Goal: Task Accomplishment & Management: Complete application form

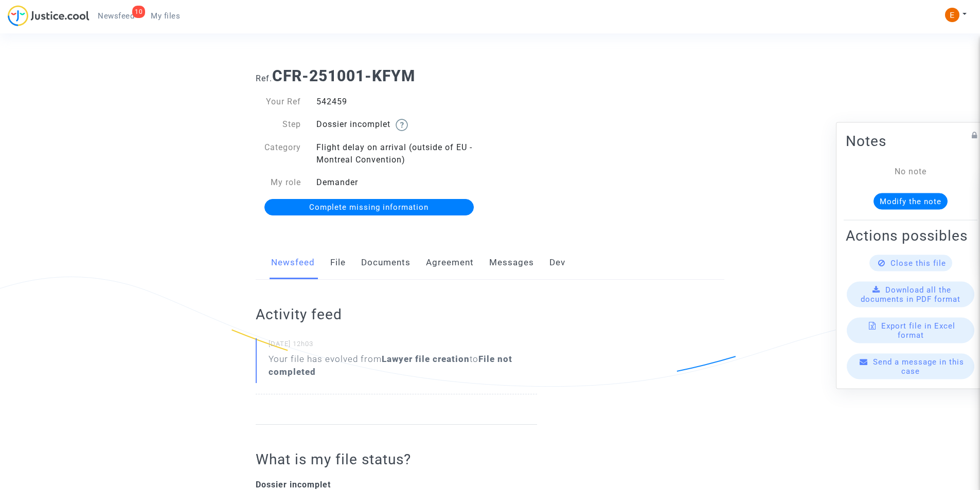
drag, startPoint x: 0, startPoint y: 0, endPoint x: 401, endPoint y: 261, distance: 478.6
click at [401, 261] on link "Documents" at bounding box center [385, 263] width 49 height 34
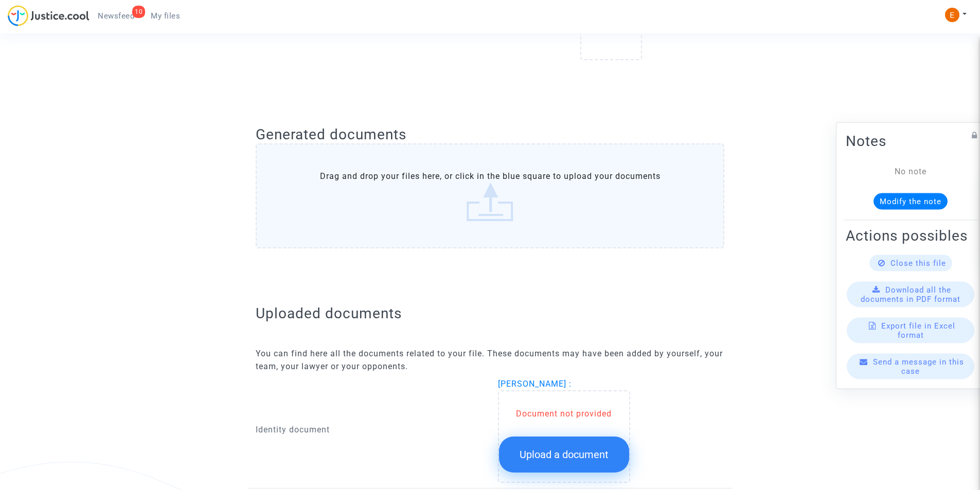
scroll to position [552, 0]
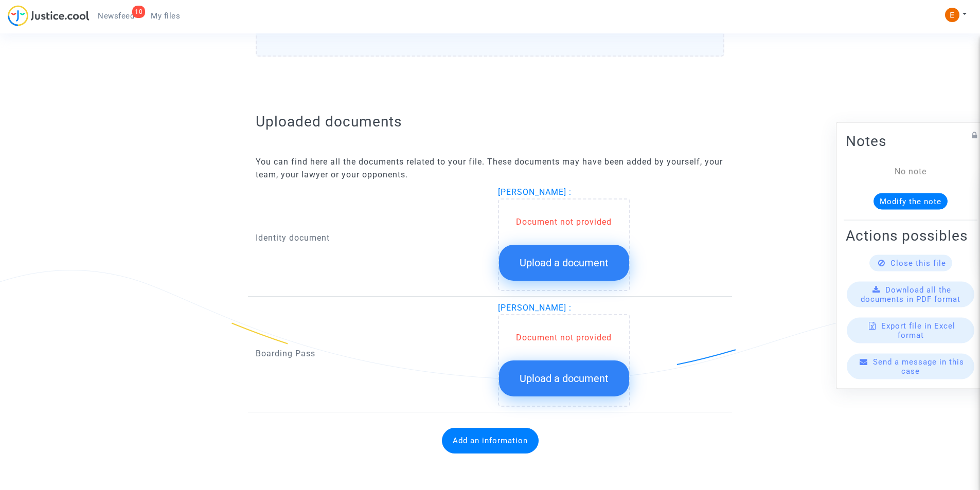
click at [547, 262] on span "Upload a document" at bounding box center [564, 263] width 89 height 12
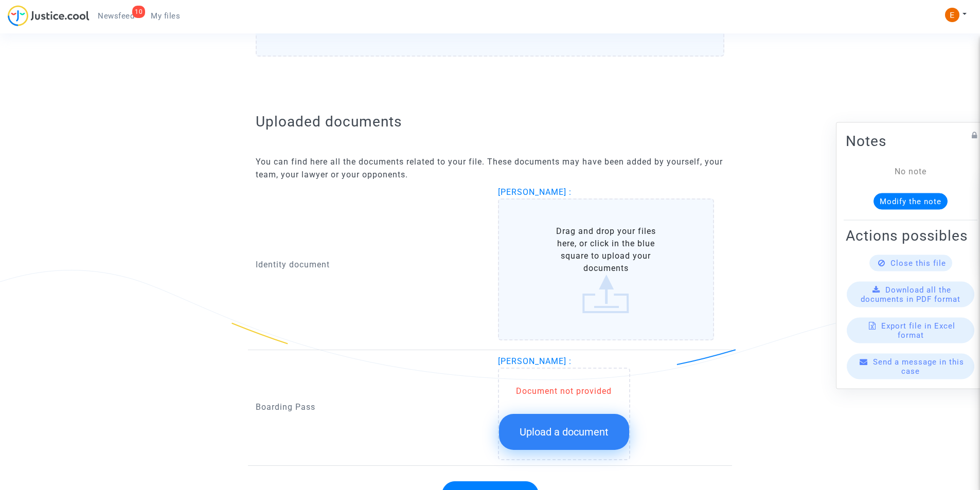
click at [547, 262] on label "Drag and drop your files here, or click in the blue square to upload your docum…" at bounding box center [606, 270] width 217 height 142
click at [0, 0] on input "Drag and drop your files here, or click in the blue square to upload your docum…" at bounding box center [0, 0] width 0 height 0
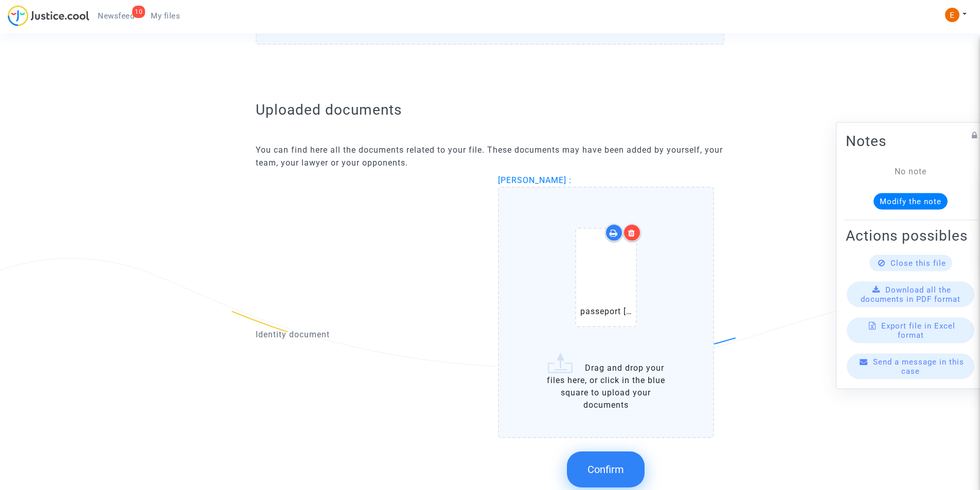
scroll to position [604, 0]
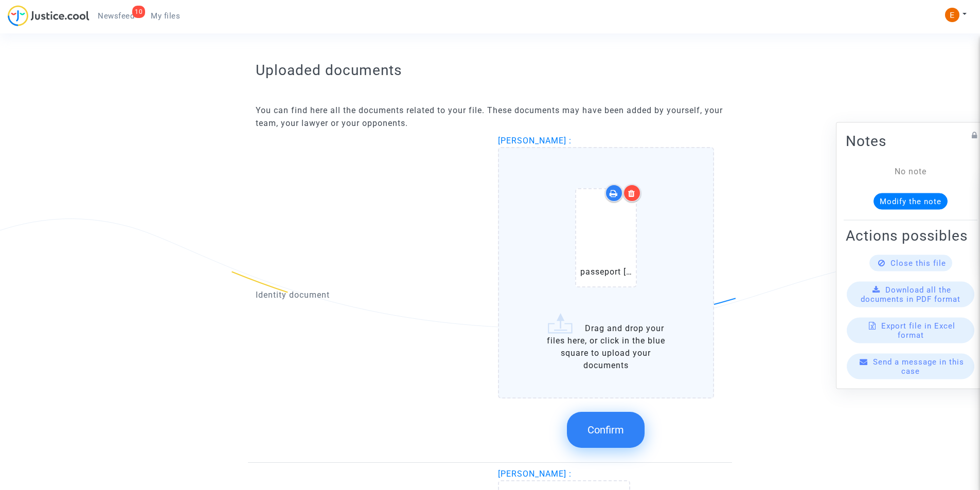
click at [602, 424] on button "Confirm" at bounding box center [606, 430] width 78 height 36
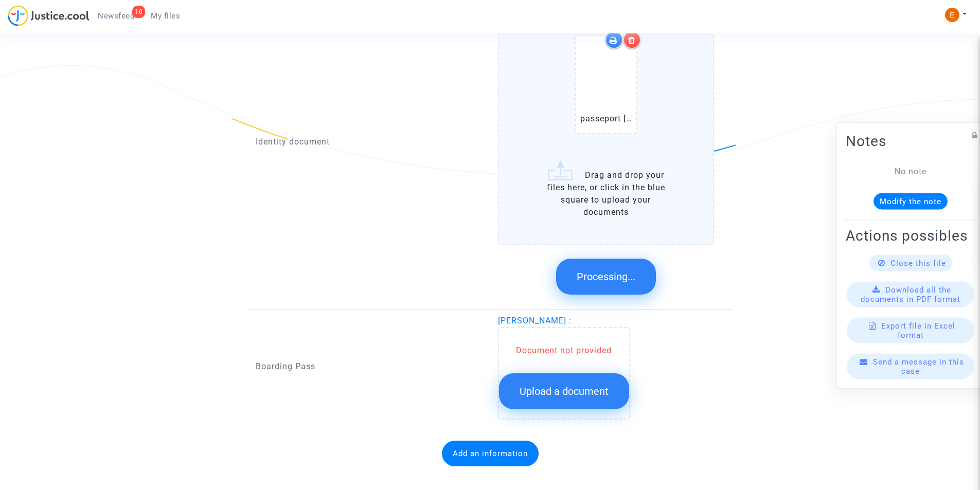
scroll to position [547, 0]
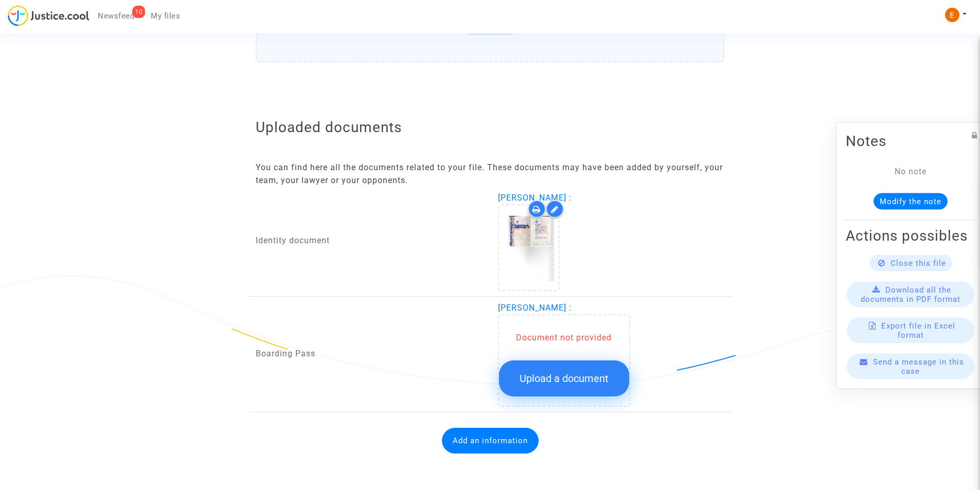
click at [554, 368] on button "Upload a document" at bounding box center [564, 379] width 130 height 36
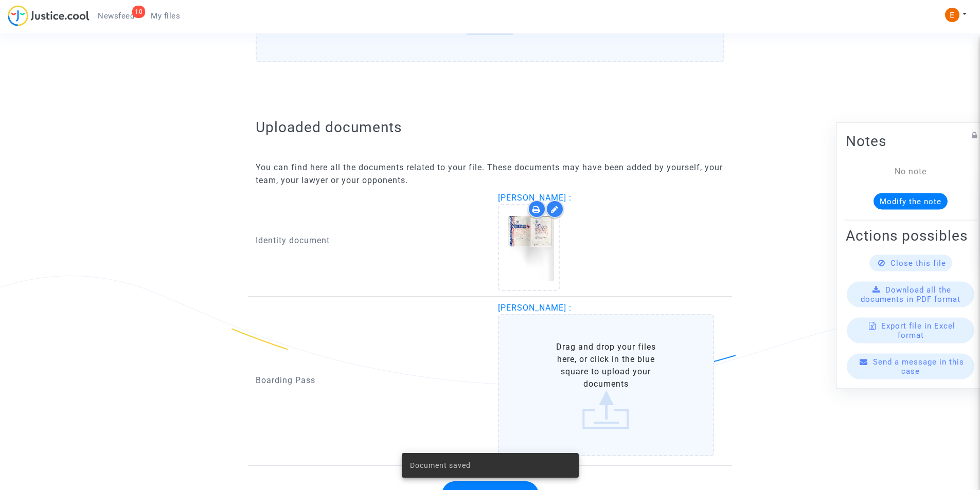
click at [554, 366] on label "Drag and drop your files here, or click in the blue square to upload your docum…" at bounding box center [606, 385] width 217 height 142
click at [0, 0] on input "Drag and drop your files here, or click in the blue square to upload your docum…" at bounding box center [0, 0] width 0 height 0
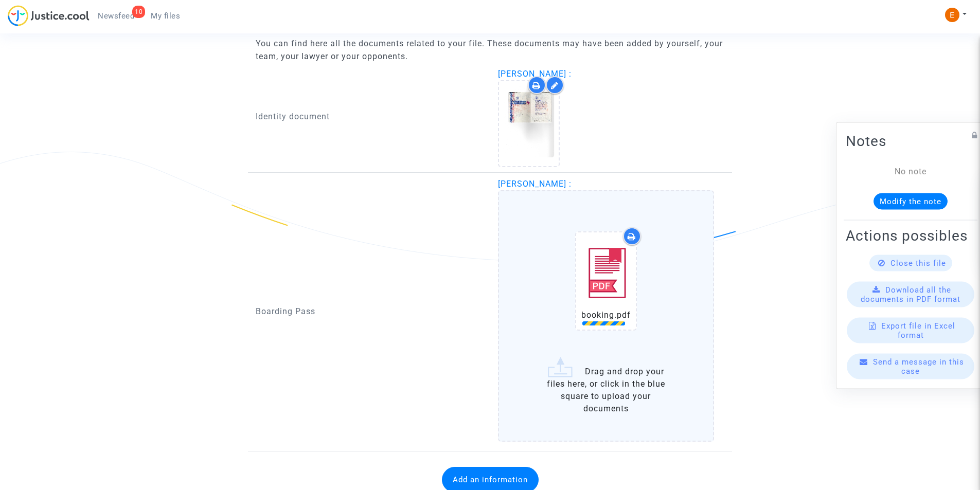
scroll to position [710, 0]
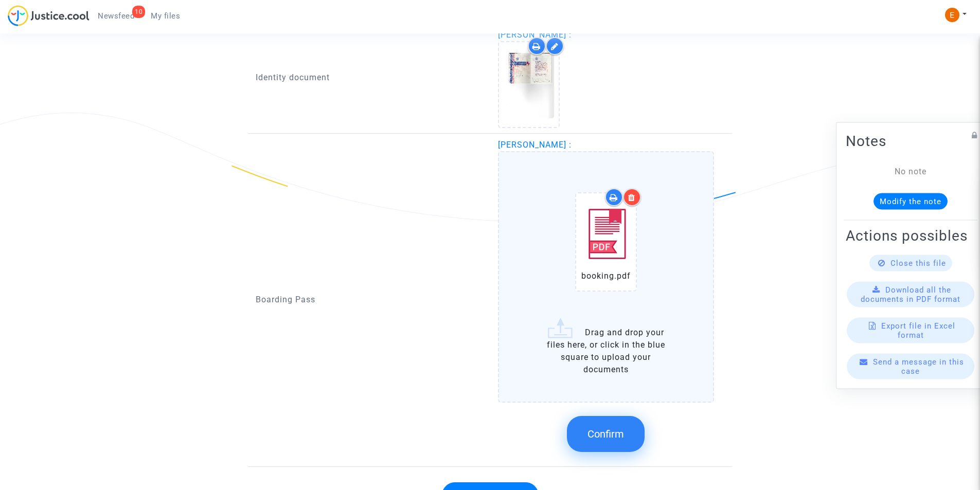
click at [628, 199] on div at bounding box center [632, 197] width 18 height 18
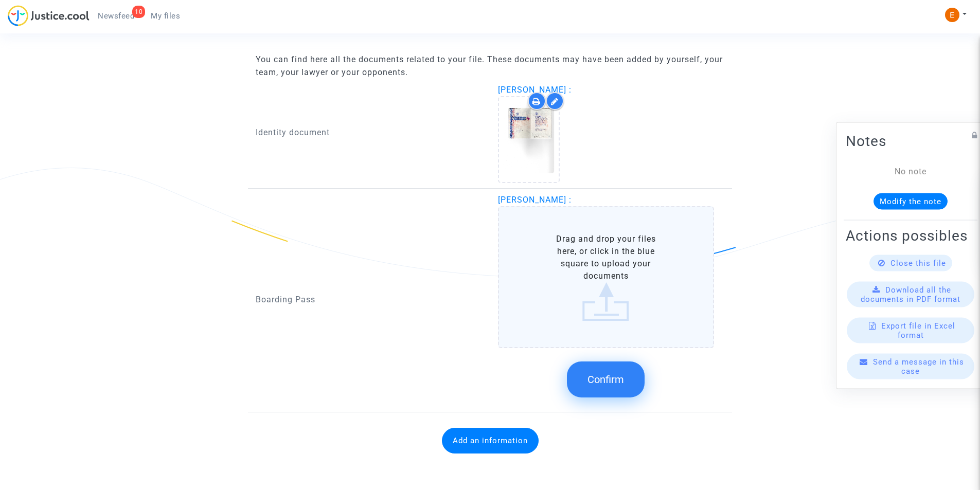
scroll to position [655, 0]
click at [595, 262] on label "Drag and drop your files here, or click in the blue square to upload your docum…" at bounding box center [606, 277] width 217 height 142
click at [0, 0] on input "Drag and drop your files here, or click in the blue square to upload your docum…" at bounding box center [0, 0] width 0 height 0
click at [577, 272] on label "Drag and drop your files here, or click in the blue square to upload your docum…" at bounding box center [606, 277] width 217 height 142
click at [0, 0] on input "Drag and drop your files here, or click in the blue square to upload your docum…" at bounding box center [0, 0] width 0 height 0
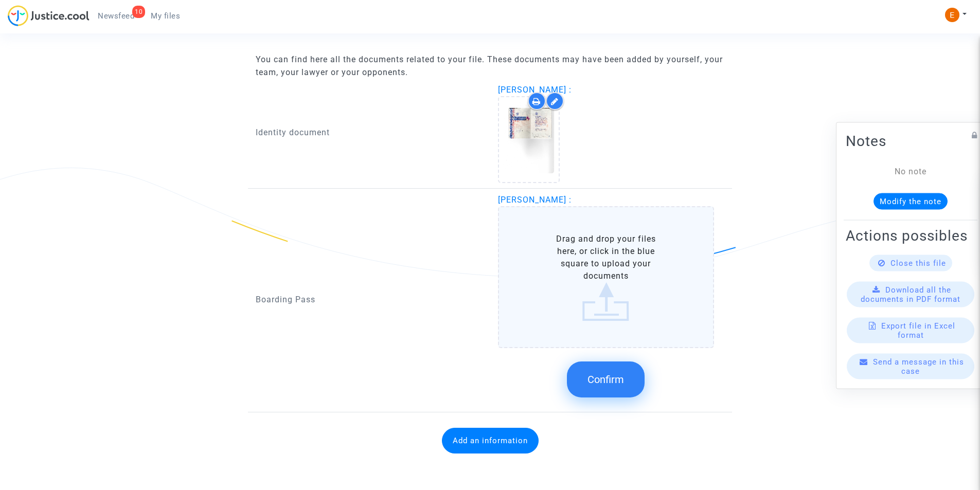
click at [590, 258] on label "Drag and drop your files here, or click in the blue square to upload your docum…" at bounding box center [606, 277] width 217 height 142
click at [0, 0] on input "Drag and drop your files here, or click in the blue square to upload your docum…" at bounding box center [0, 0] width 0 height 0
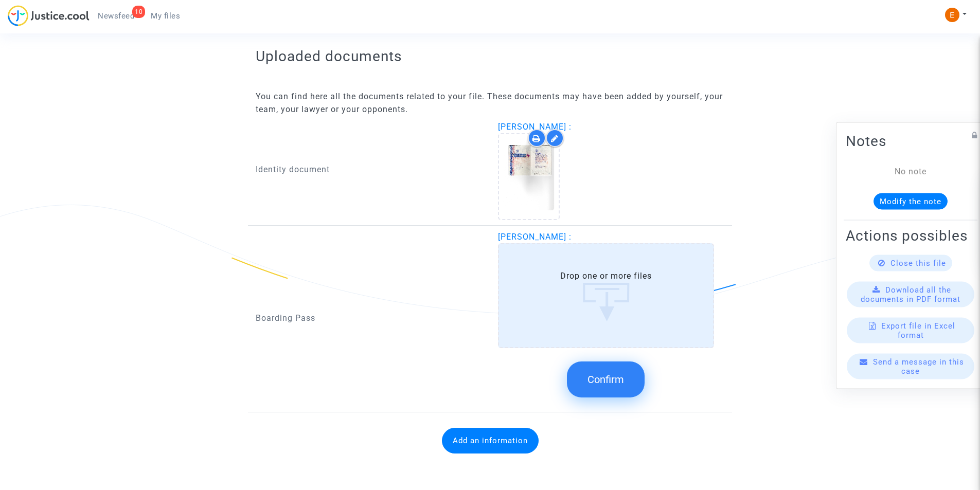
scroll to position [710, 0]
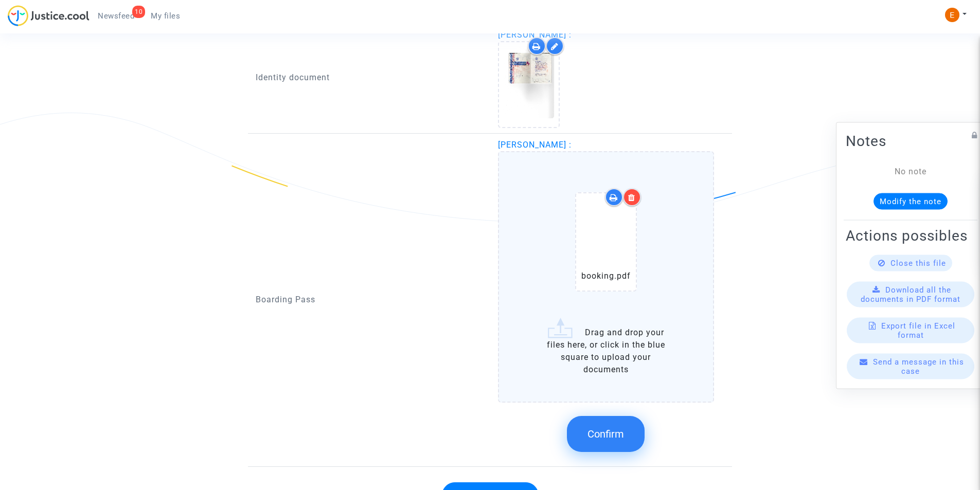
click at [630, 196] on icon at bounding box center [631, 198] width 7 height 8
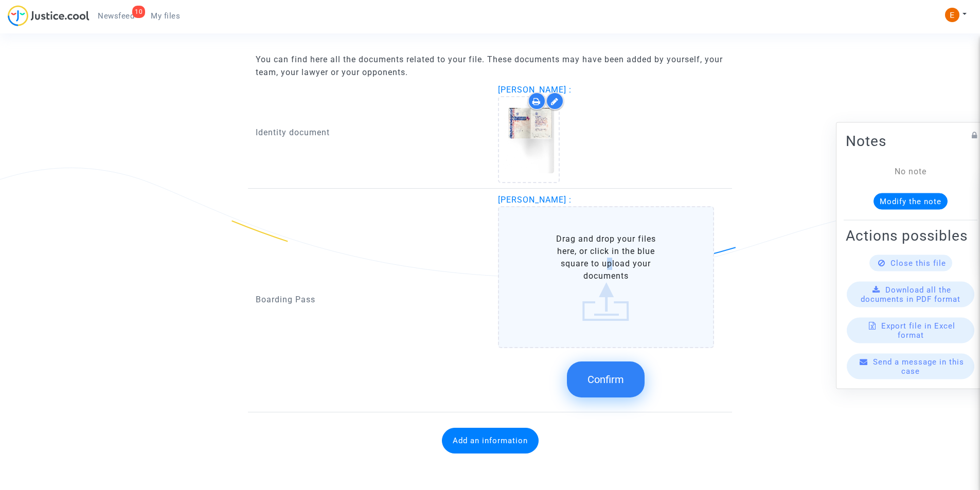
click at [605, 258] on label "Drag and drop your files here, or click in the blue square to upload your docum…" at bounding box center [606, 277] width 217 height 142
click at [573, 269] on label "Drag and drop your files here, or click in the blue square to upload your docum…" at bounding box center [606, 277] width 217 height 142
click at [0, 0] on input "Drag and drop your files here, or click in the blue square to upload your docum…" at bounding box center [0, 0] width 0 height 0
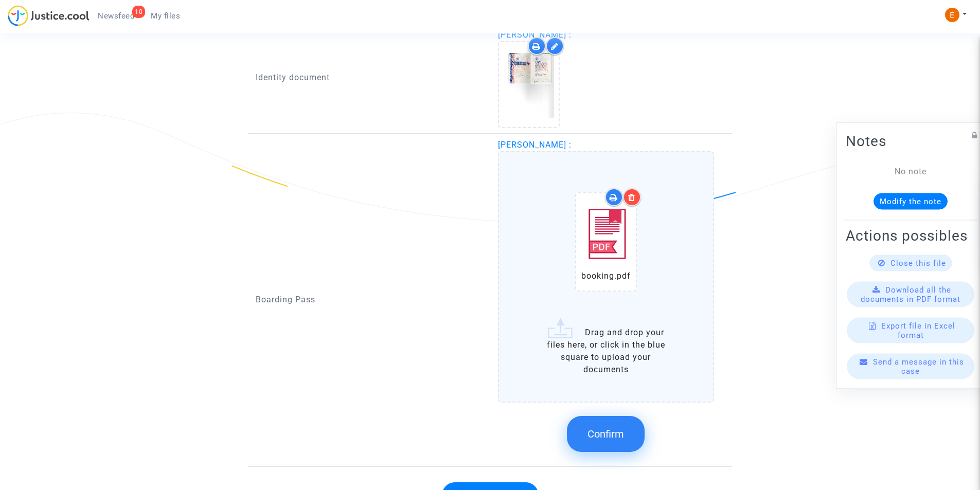
click at [616, 431] on span "Confirm" at bounding box center [606, 434] width 37 height 12
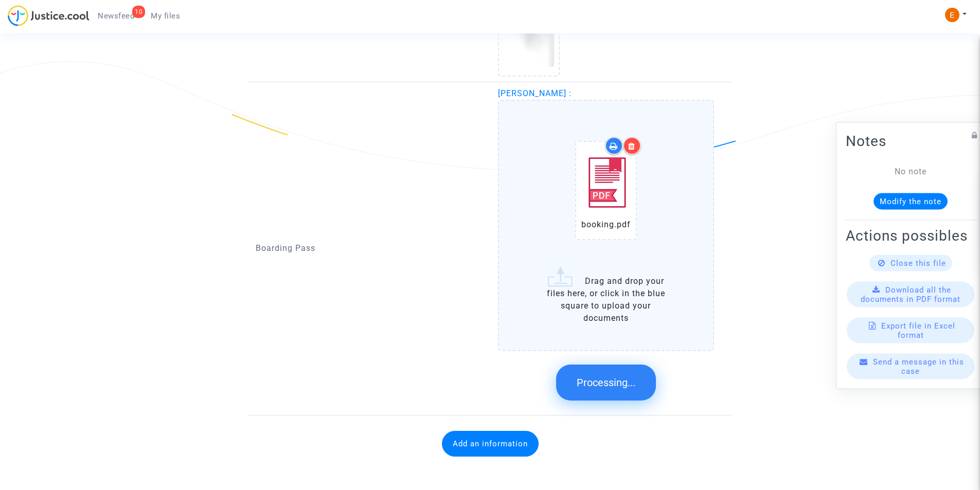
scroll to position [541, 0]
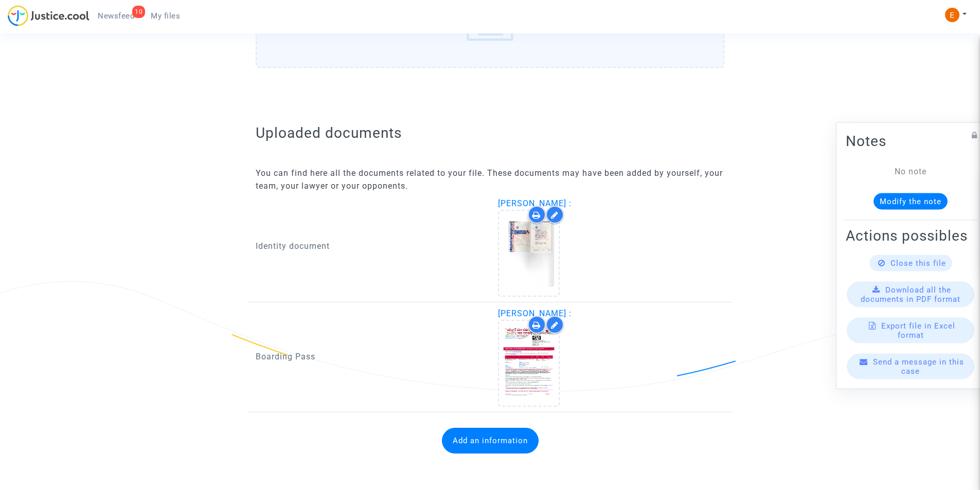
click at [480, 440] on button "Add an information" at bounding box center [490, 441] width 97 height 26
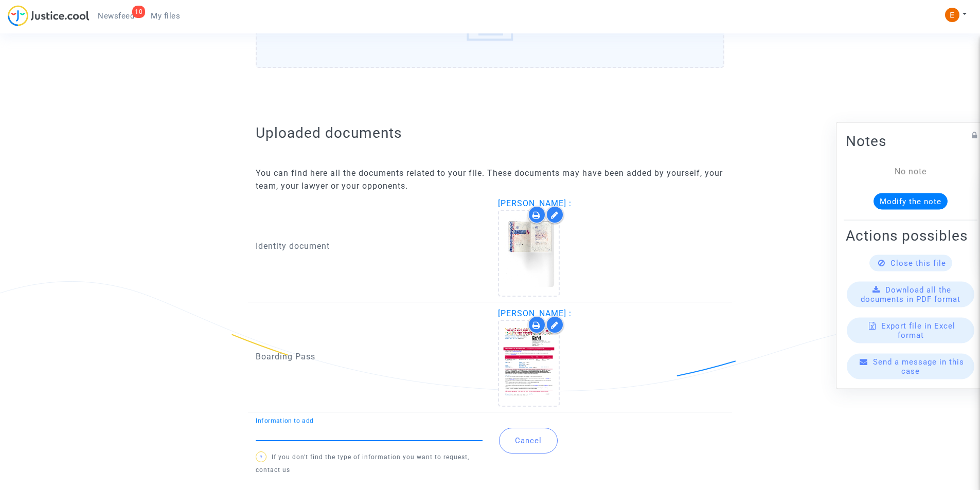
click at [418, 436] on input "Information to add" at bounding box center [369, 432] width 227 height 9
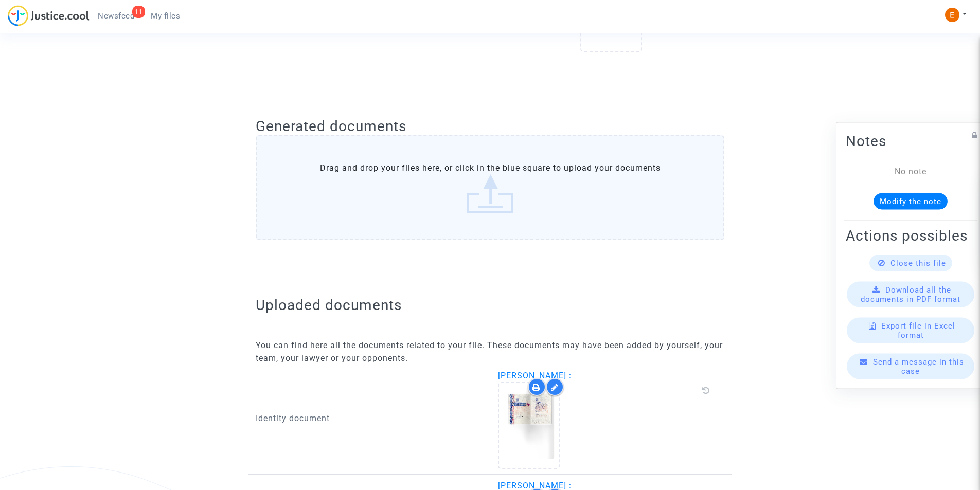
scroll to position [528, 0]
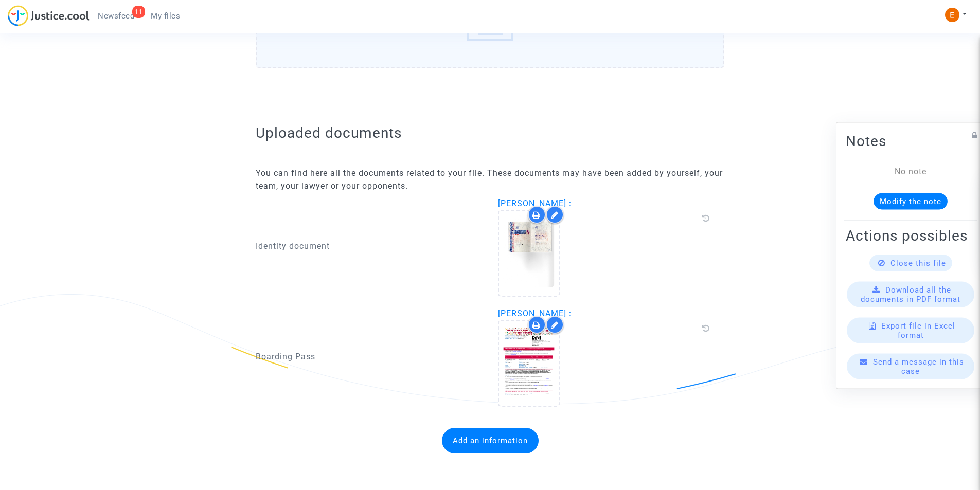
click at [470, 435] on button "Add an information" at bounding box center [490, 441] width 97 height 26
click at [383, 438] on div "Information to add" at bounding box center [369, 429] width 227 height 23
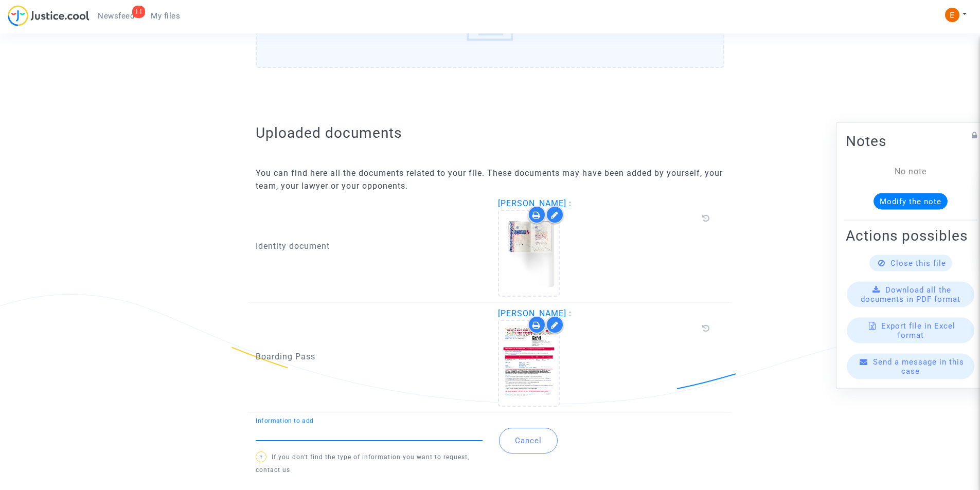
click at [379, 432] on input "Information to add" at bounding box center [369, 432] width 227 height 9
type input "Flight report"
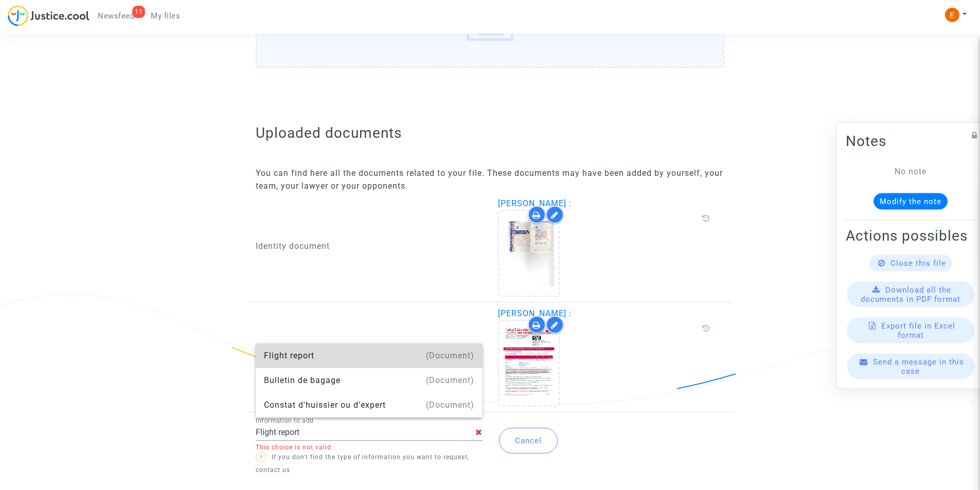
click at [319, 358] on div "Flight report" at bounding box center [369, 356] width 210 height 25
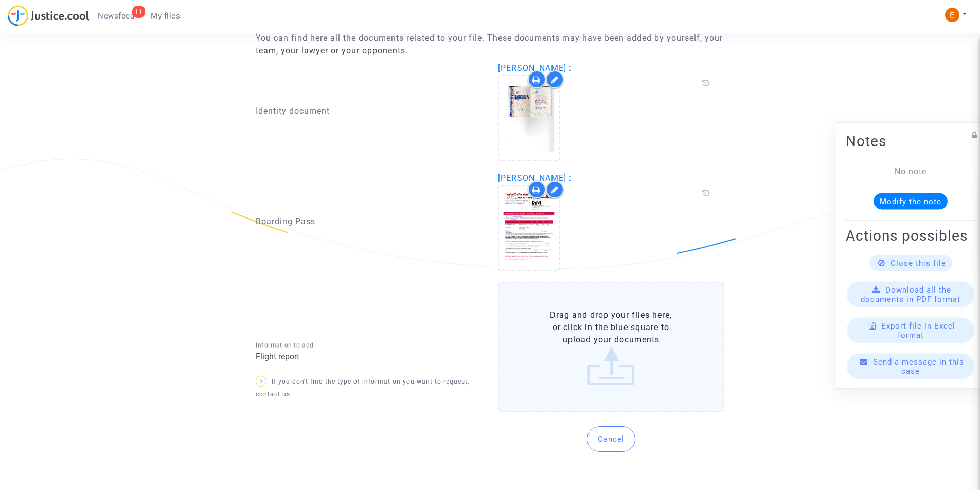
scroll to position [667, 0]
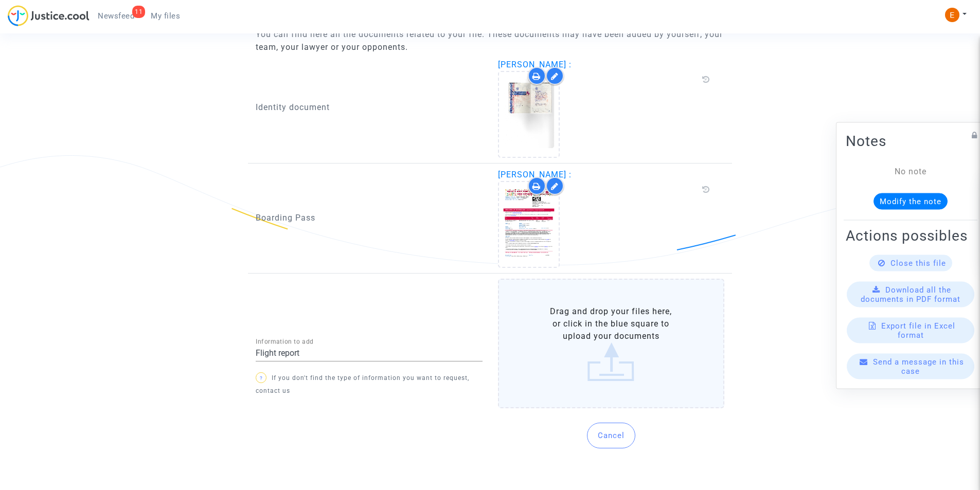
click at [607, 355] on label "Drag and drop your files here, or click in the blue square to upload your docum…" at bounding box center [611, 344] width 227 height 130
click at [0, 0] on input "Drag and drop your files here, or click in the blue square to upload your docum…" at bounding box center [0, 0] width 0 height 0
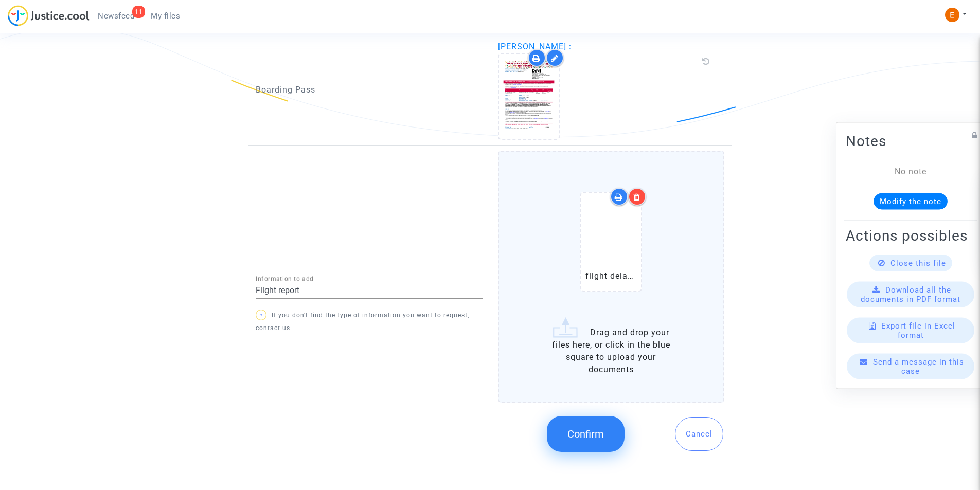
scroll to position [798, 0]
click at [586, 427] on span "Confirm" at bounding box center [586, 432] width 37 height 12
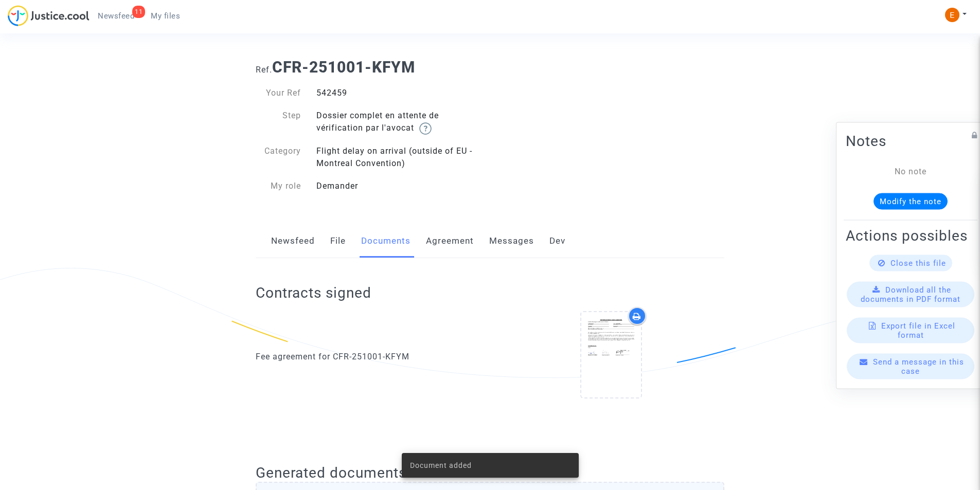
scroll to position [0, 0]
